Goal: Task Accomplishment & Management: Use online tool/utility

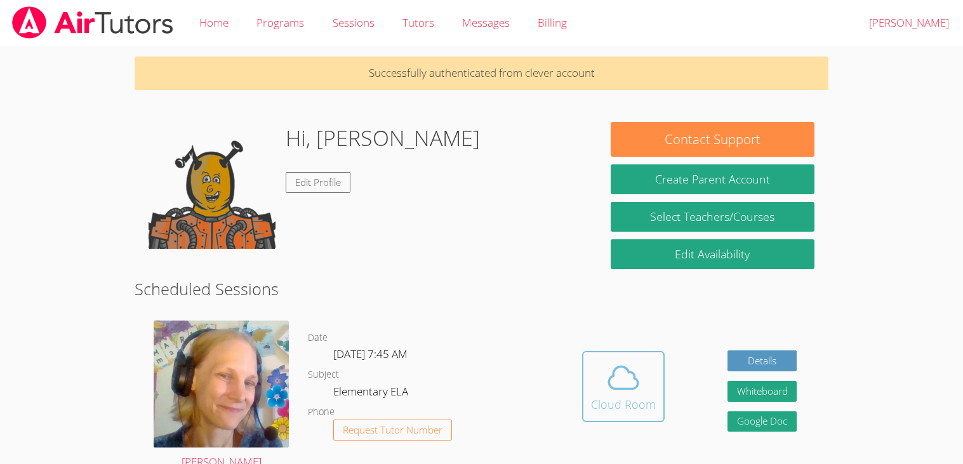
click at [597, 365] on span at bounding box center [623, 378] width 65 height 36
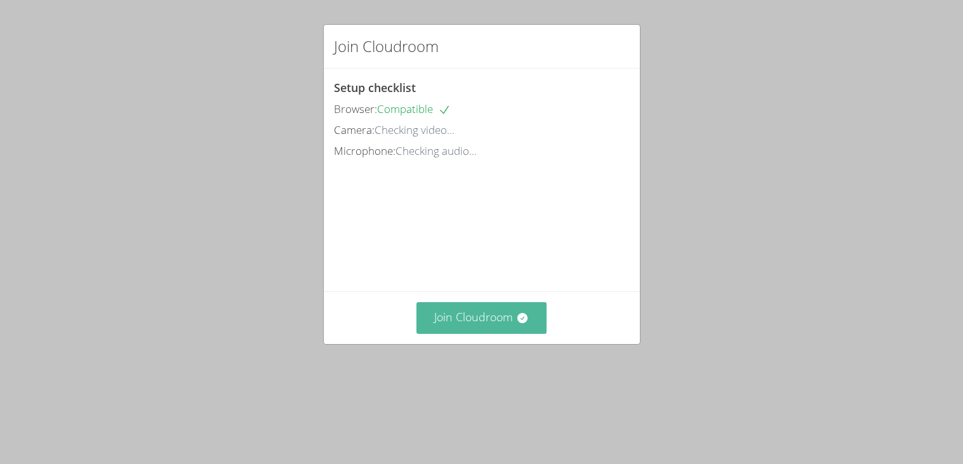
click at [502, 333] on button "Join Cloudroom" at bounding box center [482, 317] width 130 height 31
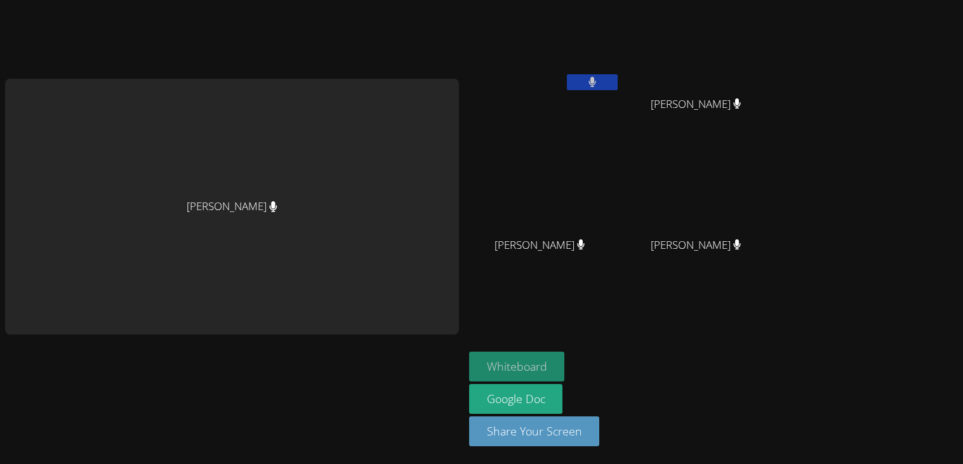
click at [539, 380] on button "Whiteboard" at bounding box center [517, 367] width 96 height 30
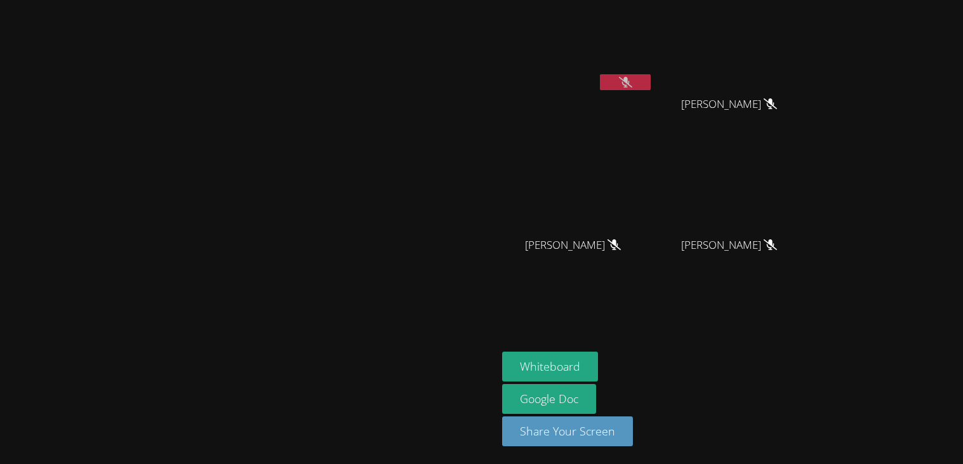
click at [810, 380] on div "Whiteboard Google Doc Share Your Screen" at bounding box center [655, 404] width 307 height 105
click at [815, 455] on aside "[PERSON_NAME] [PERSON_NAME] [PERSON_NAME] [PERSON_NAME] [PERSON_NAME] [PERSON_N…" at bounding box center [656, 232] width 318 height 464
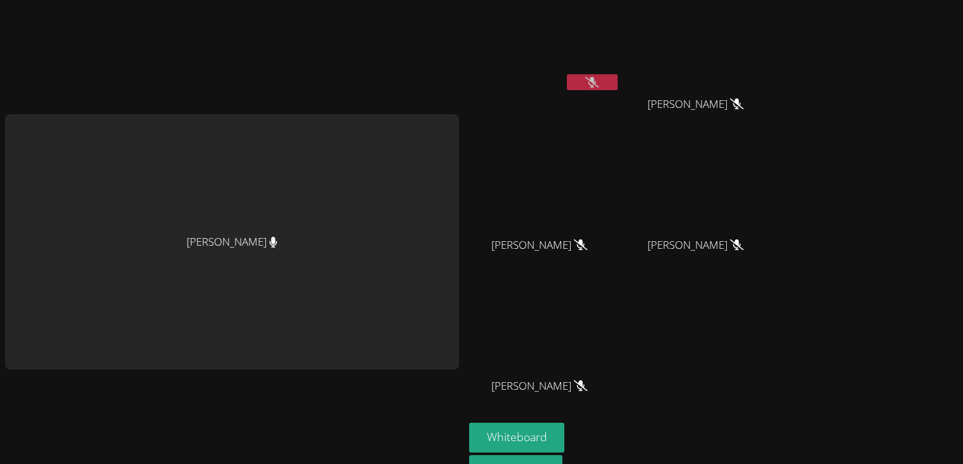
click at [427, 352] on div "[PERSON_NAME]" at bounding box center [232, 241] width 454 height 255
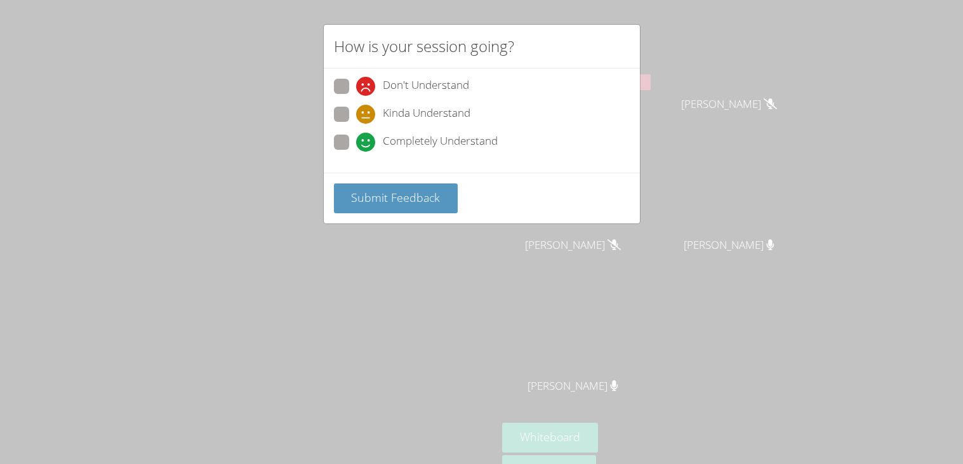
click at [342, 149] on label "Completely Understand" at bounding box center [416, 143] width 164 height 17
click at [356, 145] on input "Completely Understand" at bounding box center [361, 140] width 11 height 11
radio input "true"
click at [384, 206] on button "Submit Feedback" at bounding box center [396, 199] width 124 height 30
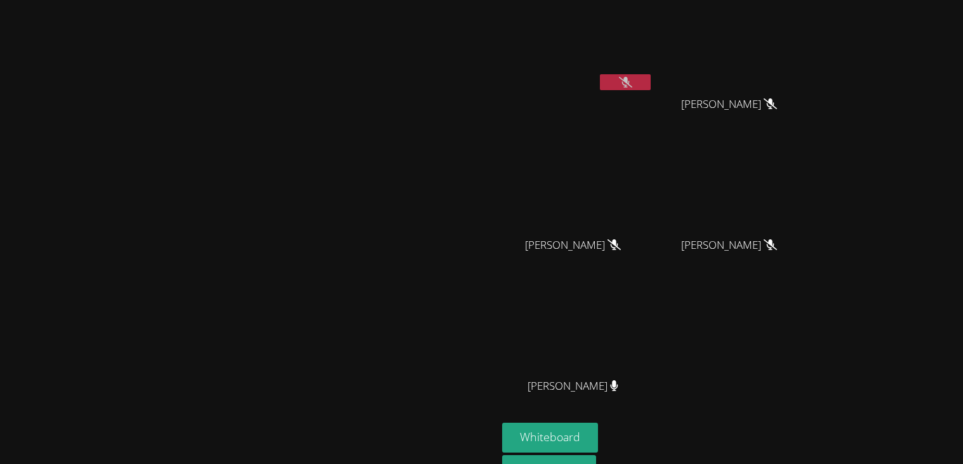
click at [653, 297] on video at bounding box center [577, 329] width 151 height 85
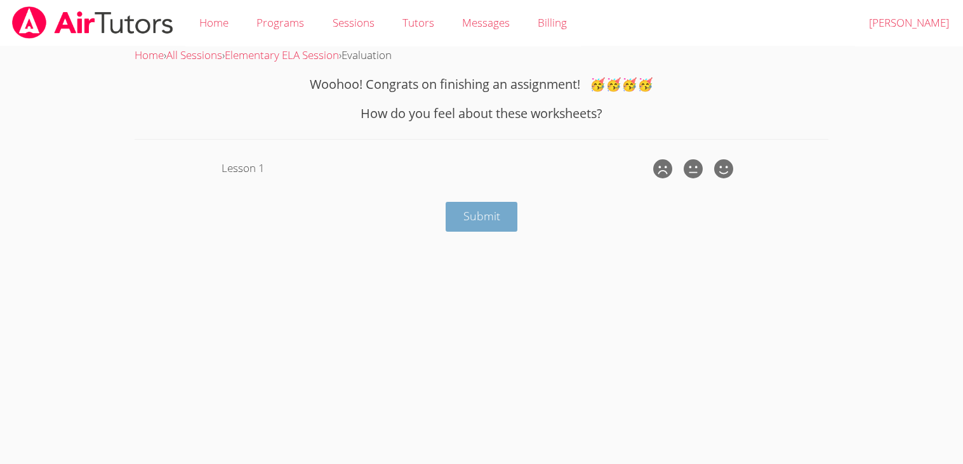
click at [499, 217] on span "Submit" at bounding box center [482, 215] width 37 height 15
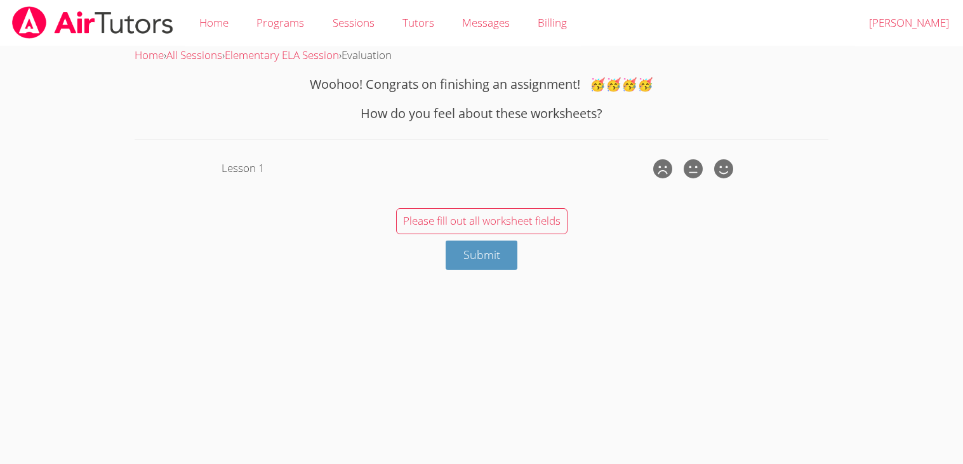
click at [578, 257] on div "Submit" at bounding box center [481, 256] width 693 height 30
click at [573, 253] on div "Submit" at bounding box center [481, 256] width 693 height 30
click at [488, 259] on span "Submit" at bounding box center [482, 254] width 37 height 15
click at [596, 251] on div "Submit" at bounding box center [481, 256] width 693 height 30
